Goal: Task Accomplishment & Management: Manage account settings

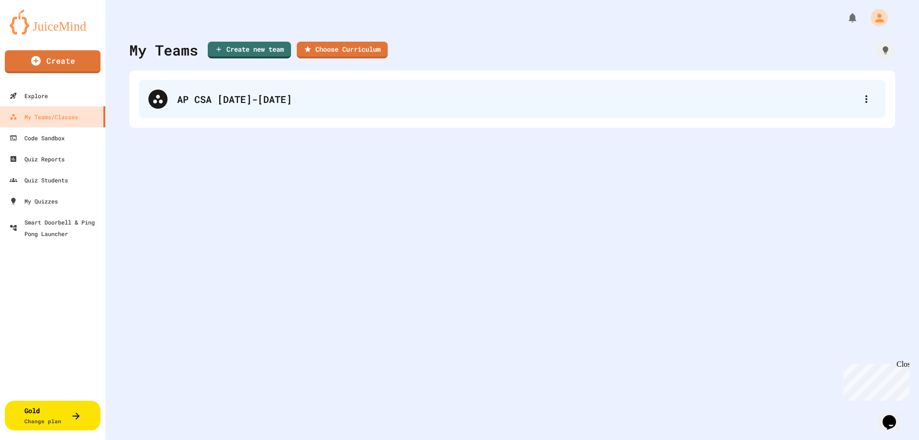
click at [247, 98] on div "AP CSA [DATE]-[DATE]" at bounding box center [517, 99] width 680 height 14
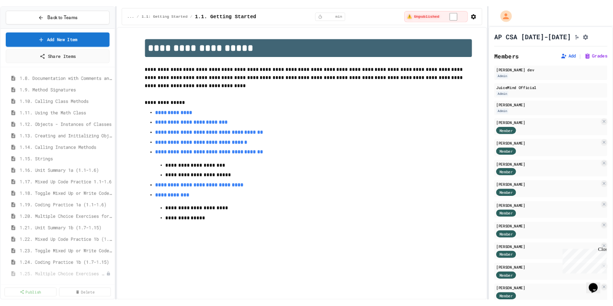
scroll to position [191, 0]
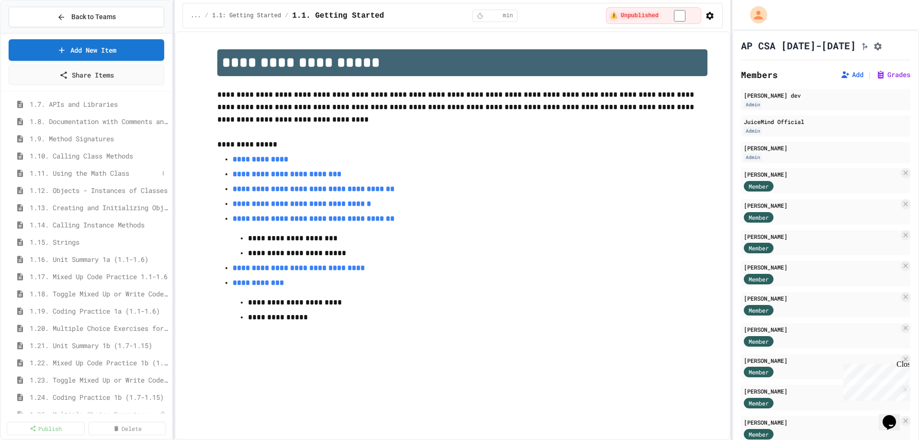
click at [59, 171] on span "1.11. Using the Math Class" at bounding box center [94, 173] width 129 height 10
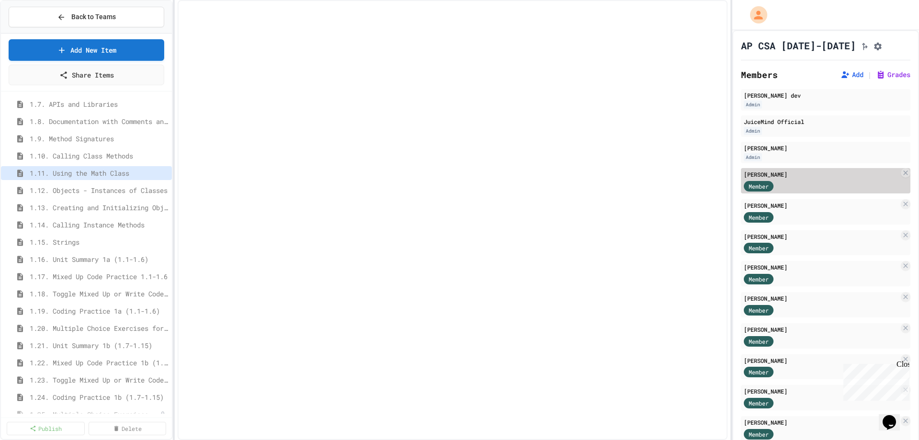
select select "***"
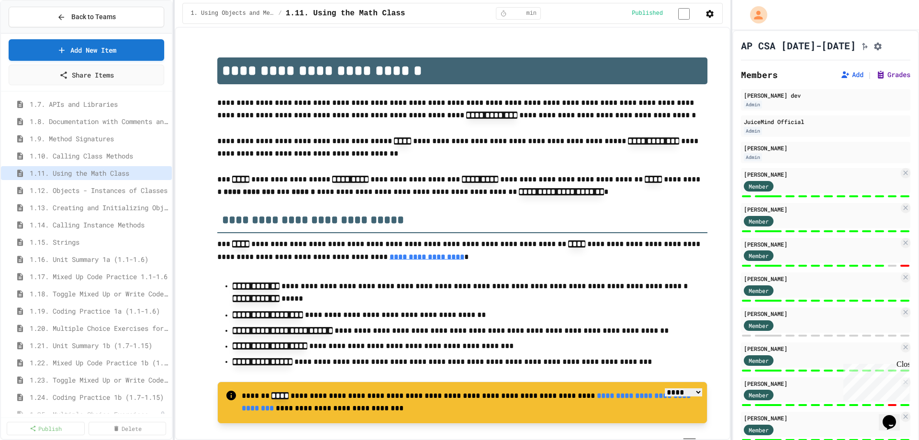
click at [890, 79] on button "Grades" at bounding box center [893, 75] width 34 height 10
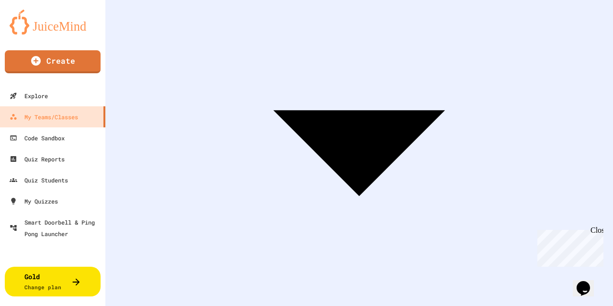
scroll to position [646, 0]
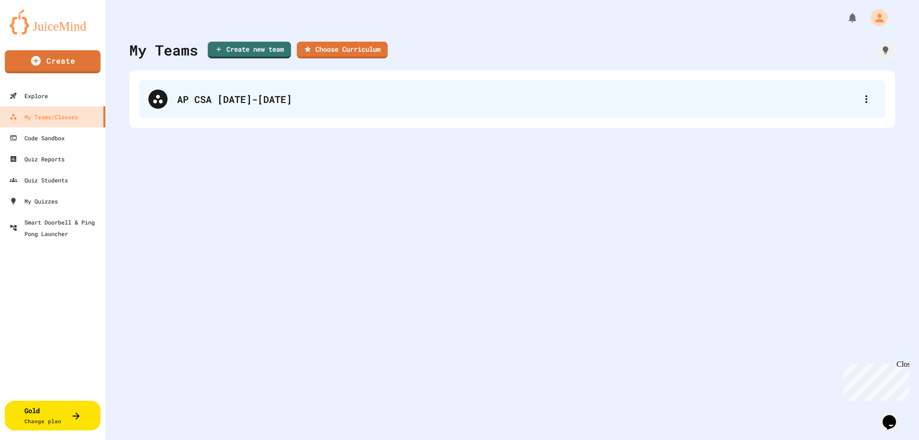
click at [199, 102] on div "AP CSA [DATE]-[DATE]" at bounding box center [517, 99] width 680 height 14
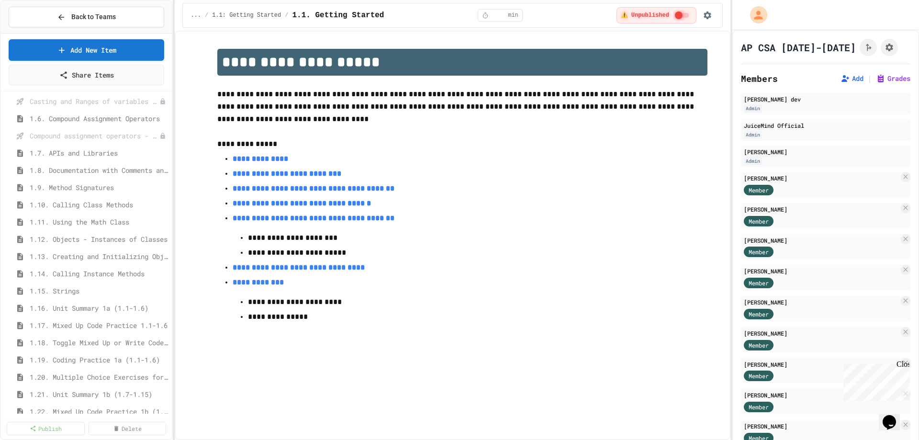
scroll to position [144, 0]
click at [91, 224] on span "1.11. Using the Math Class" at bounding box center [94, 221] width 129 height 10
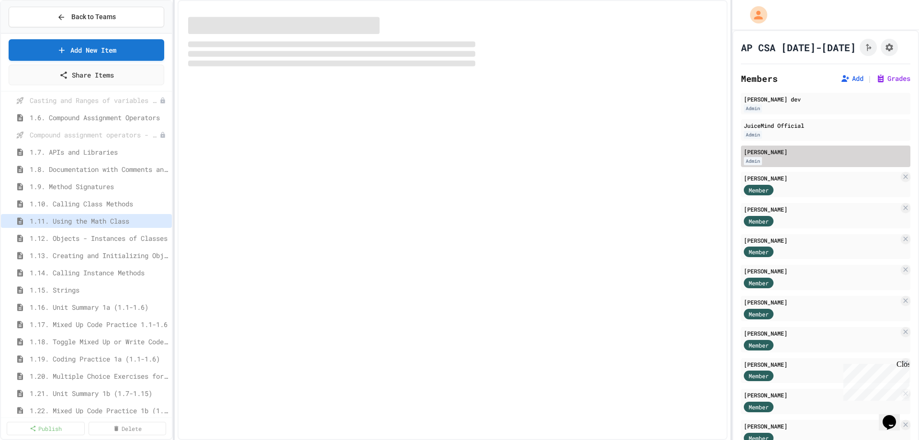
select select "***"
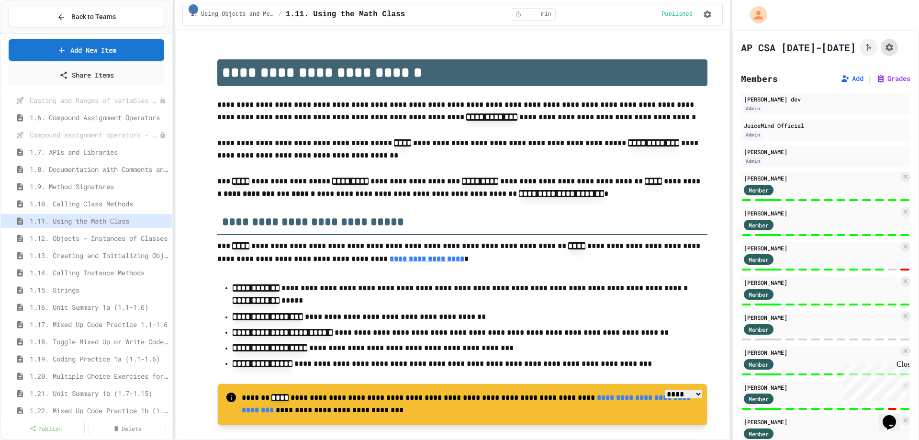
click at [881, 42] on button "Assignment Settings" at bounding box center [889, 47] width 17 height 17
